Goal: Task Accomplishment & Management: Complete application form

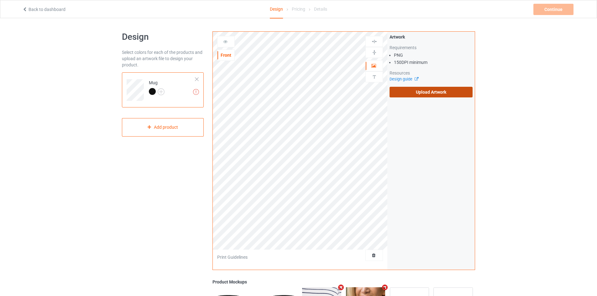
click at [414, 95] on label "Upload Artwork" at bounding box center [431, 92] width 83 height 11
click at [0, 0] on input "Upload Artwork" at bounding box center [0, 0] width 0 height 0
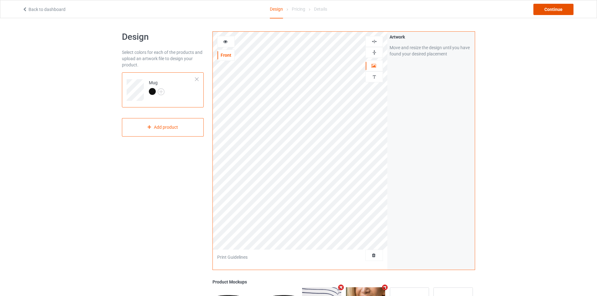
click at [558, 10] on div "Continue" at bounding box center [554, 9] width 40 height 11
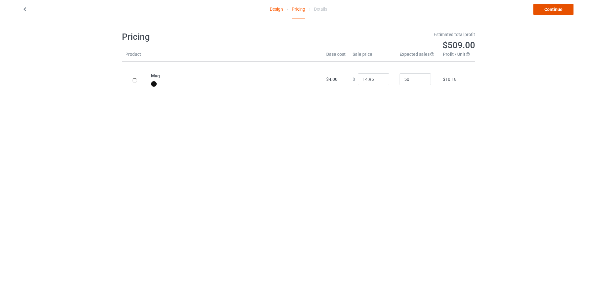
click at [557, 13] on link "Continue" at bounding box center [554, 9] width 40 height 11
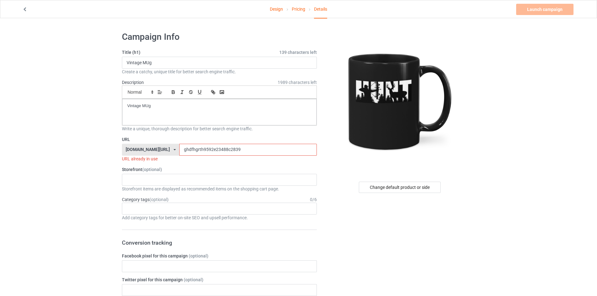
click at [194, 154] on input "ghdfhgrth9592e23488c2839" at bounding box center [247, 150] width 137 height 12
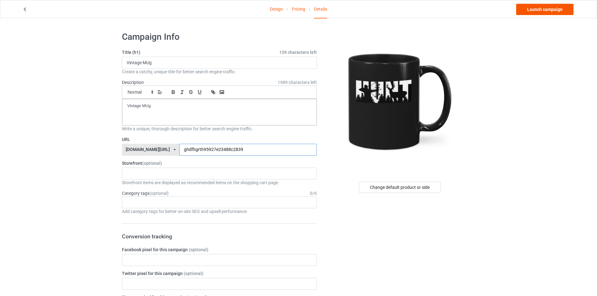
type input "ghdfhgrth95927e23488c2839"
click at [542, 11] on link "Launch campaign" at bounding box center [544, 9] width 57 height 11
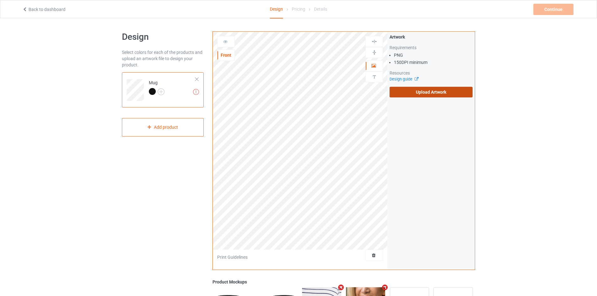
click at [403, 87] on label "Upload Artwork" at bounding box center [431, 92] width 83 height 11
click at [0, 0] on input "Upload Artwork" at bounding box center [0, 0] width 0 height 0
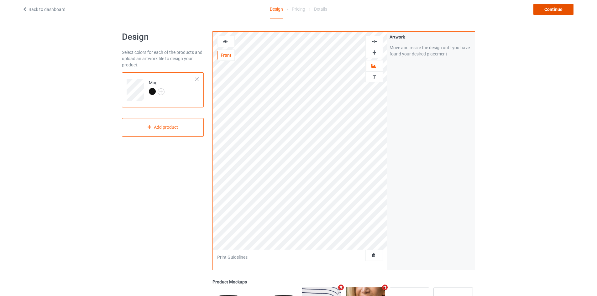
click at [563, 8] on div "Continue" at bounding box center [554, 9] width 40 height 11
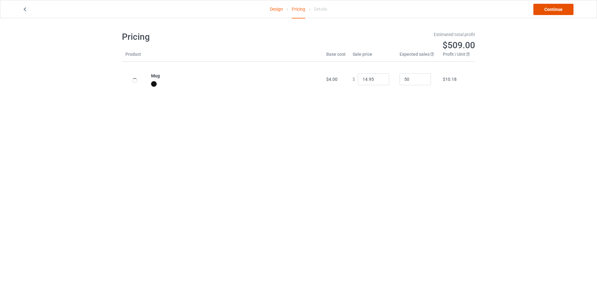
click at [555, 9] on link "Continue" at bounding box center [554, 9] width 40 height 11
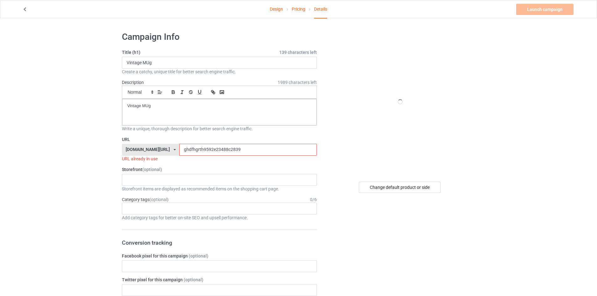
click at [236, 150] on input "ghdfhgrth9592e23488c2839" at bounding box center [247, 150] width 137 height 12
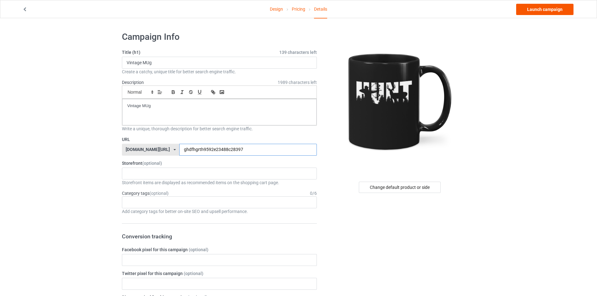
type input "ghdfhgrth9592e23488c28397"
click at [533, 13] on link "Launch campaign" at bounding box center [544, 9] width 57 height 11
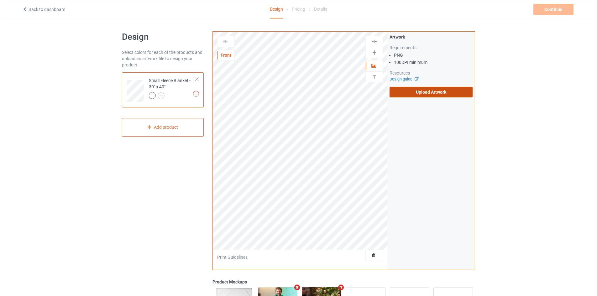
click at [426, 95] on label "Upload Artwork" at bounding box center [431, 92] width 83 height 11
click at [0, 0] on input "Upload Artwork" at bounding box center [0, 0] width 0 height 0
click at [428, 90] on label "Upload Artwork" at bounding box center [431, 92] width 83 height 11
click at [414, 95] on label "Upload Artwork" at bounding box center [431, 92] width 83 height 11
click at [0, 0] on input "Upload Artwork" at bounding box center [0, 0] width 0 height 0
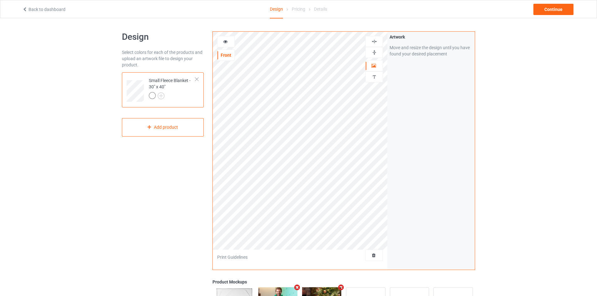
click at [373, 55] on img at bounding box center [374, 53] width 6 height 6
click at [373, 42] on img at bounding box center [374, 42] width 6 height 6
click at [554, 13] on div "Continue" at bounding box center [554, 9] width 40 height 11
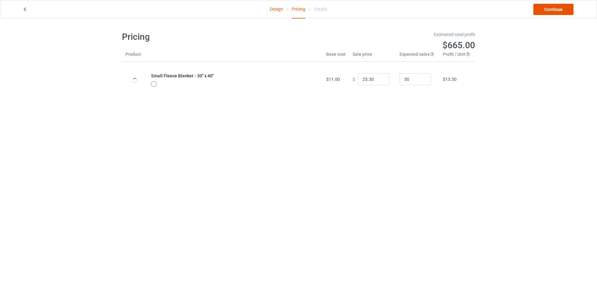
click at [554, 13] on link "Continue" at bounding box center [554, 9] width 40 height 11
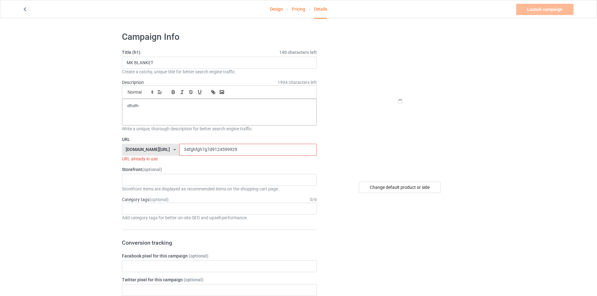
click at [179, 154] on input "54fghfgh7g7d9124599929" at bounding box center [247, 150] width 137 height 12
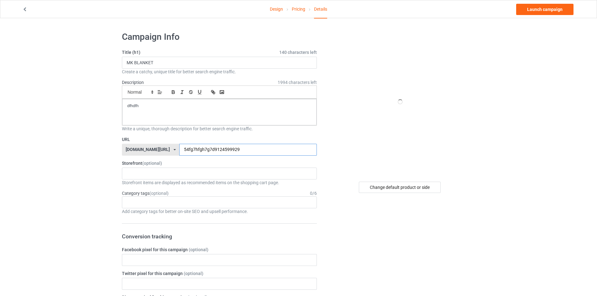
type input "54fg7hfgh7g7d9124599929"
click at [547, 3] on div "Design Pricing Details Launch campaign" at bounding box center [298, 9] width 561 height 18
click at [546, 7] on link "Launch campaign" at bounding box center [544, 9] width 57 height 11
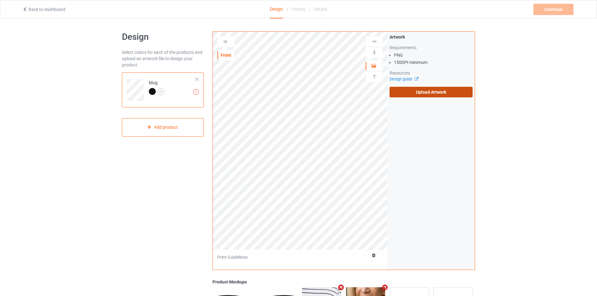
click at [413, 92] on label "Upload Artwork" at bounding box center [431, 92] width 83 height 11
click at [0, 0] on input "Upload Artwork" at bounding box center [0, 0] width 0 height 0
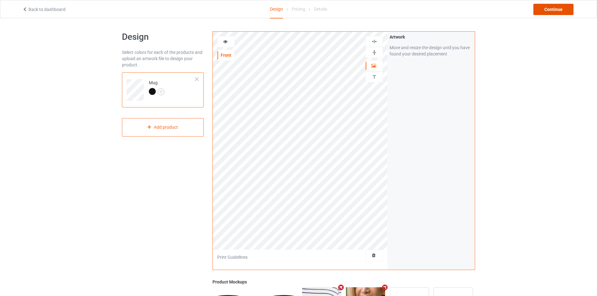
click at [563, 10] on div "Continue" at bounding box center [554, 9] width 40 height 11
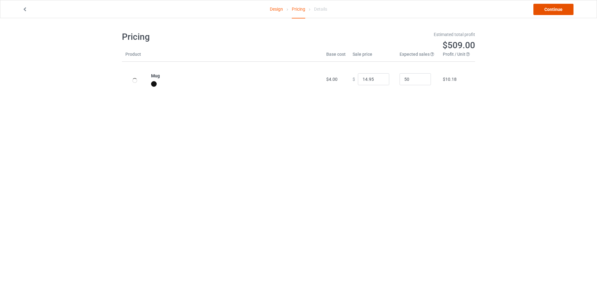
click at [567, 5] on link "Continue" at bounding box center [554, 9] width 40 height 11
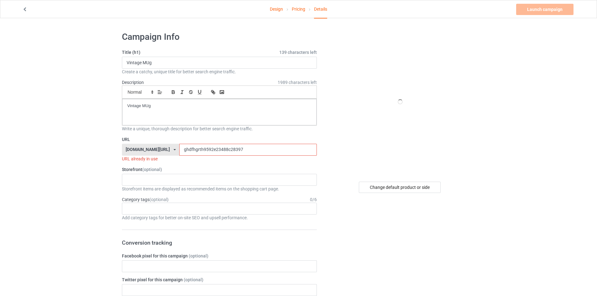
click at [196, 153] on input "ghdfhgrth9592e23488c28397" at bounding box center [247, 150] width 137 height 12
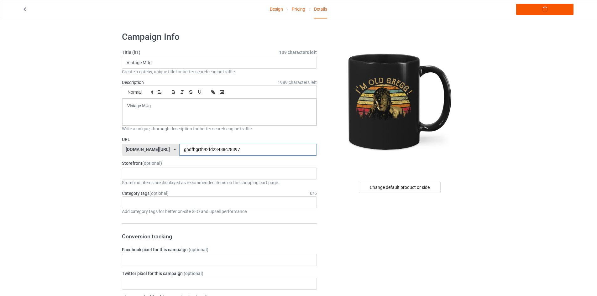
type input "ghdfhgrth92fd23488c28397"
click at [544, 10] on link "Launch campaign" at bounding box center [544, 9] width 57 height 11
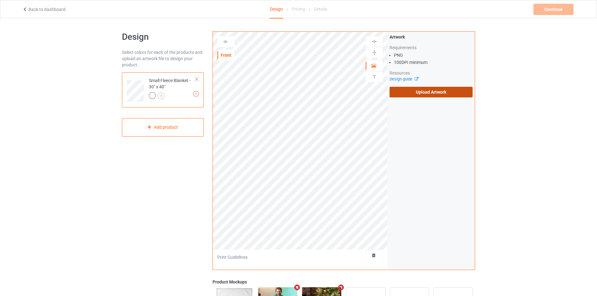
click at [413, 95] on label "Upload Artwork" at bounding box center [431, 92] width 83 height 11
click at [0, 0] on input "Upload Artwork" at bounding box center [0, 0] width 0 height 0
